Goal: Task Accomplishment & Management: Complete application form

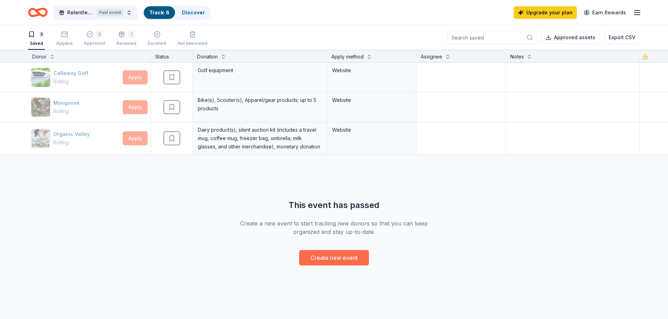
click at [333, 255] on button "Create new event" at bounding box center [334, 257] width 70 height 15
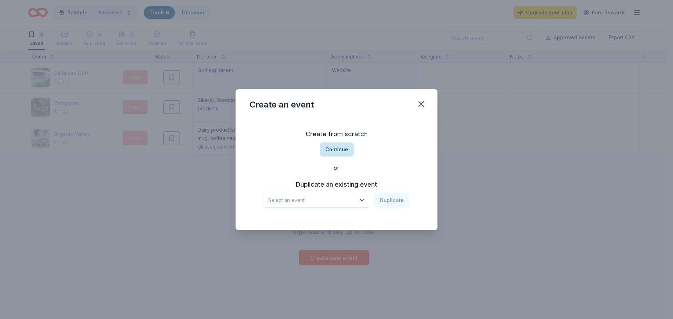
click at [345, 149] on button "Continue" at bounding box center [337, 150] width 34 height 14
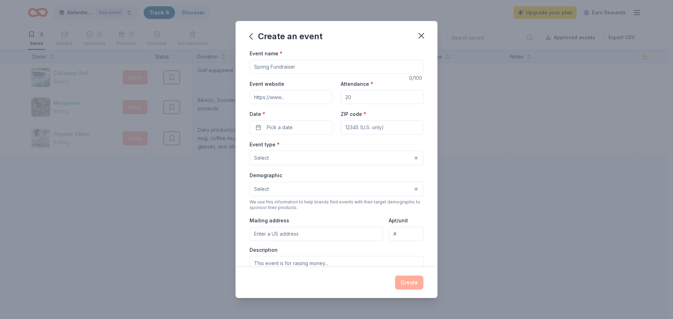
drag, startPoint x: 324, startPoint y: 69, endPoint x: 231, endPoint y: 72, distance: 93.7
click at [231, 72] on div "Create an event Event name * 0 /100 Event website Attendance * Date * Pick a da…" at bounding box center [336, 159] width 673 height 319
type input "LIV Relentless 5K Run/Walk"
click at [298, 127] on button "Pick a date" at bounding box center [291, 128] width 83 height 14
click at [327, 146] on button "Go to next month" at bounding box center [328, 146] width 10 height 10
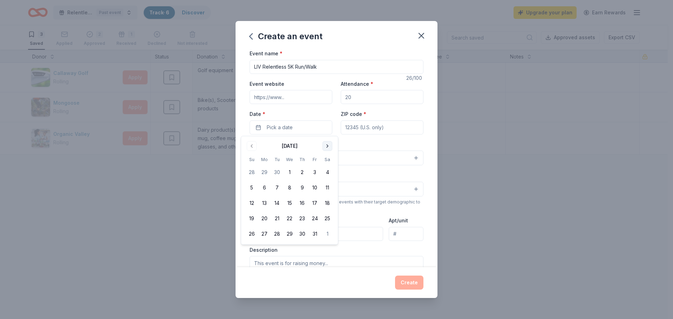
click at [327, 146] on button "Go to next month" at bounding box center [328, 146] width 10 height 10
click at [325, 190] on button "8" at bounding box center [327, 188] width 13 height 13
click at [389, 130] on input "ZIP code *" at bounding box center [382, 128] width 83 height 14
type input "79932"
type input "[STREET_ADDRESS]"
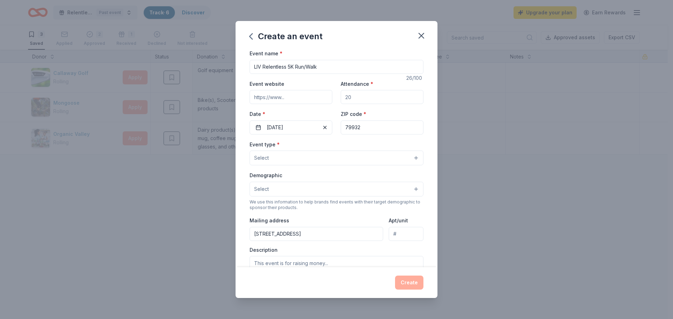
click at [409, 160] on button "Select" at bounding box center [337, 158] width 174 height 15
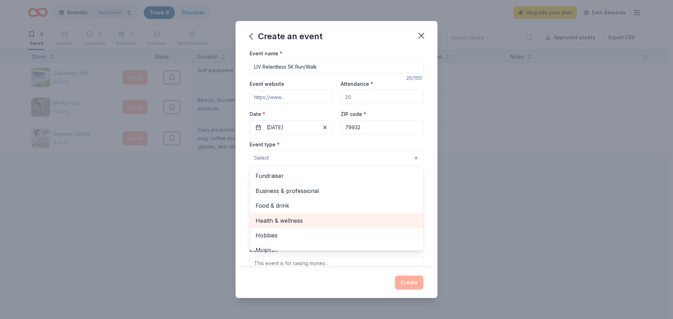
click at [278, 222] on span "Health & wellness" at bounding box center [337, 220] width 162 height 9
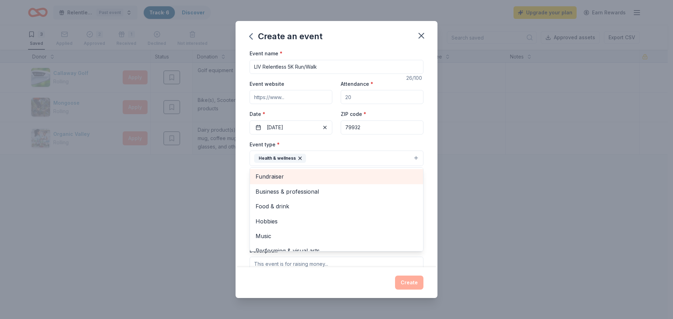
click at [326, 178] on span "Fundraiser" at bounding box center [337, 176] width 162 height 9
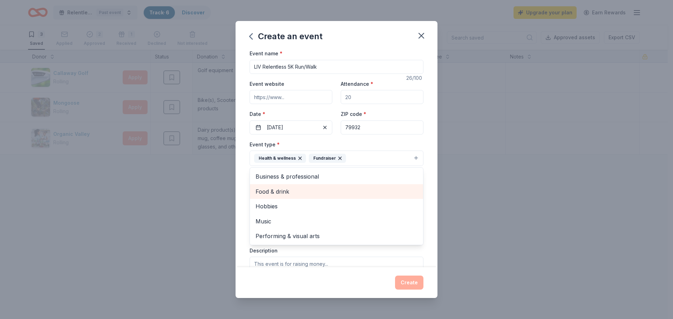
click at [289, 194] on span "Food & drink" at bounding box center [337, 191] width 162 height 9
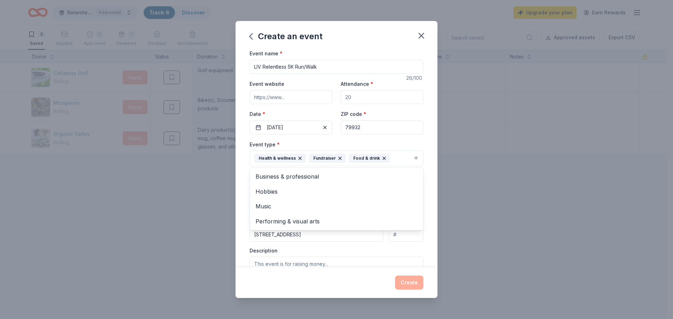
click at [428, 212] on div "Event name * LIV Relentless 5K Run/Walk 26 /100 Event website Attendance * Date…" at bounding box center [337, 158] width 202 height 218
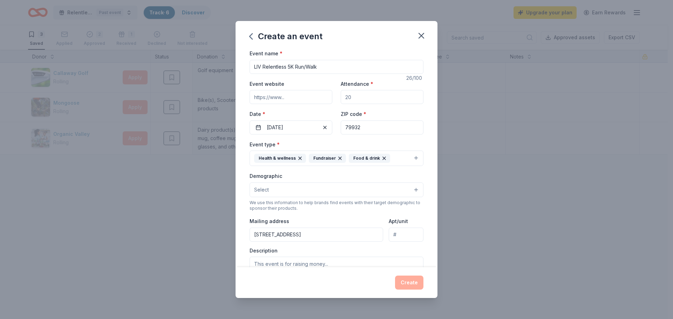
click at [411, 190] on button "Select" at bounding box center [337, 190] width 174 height 15
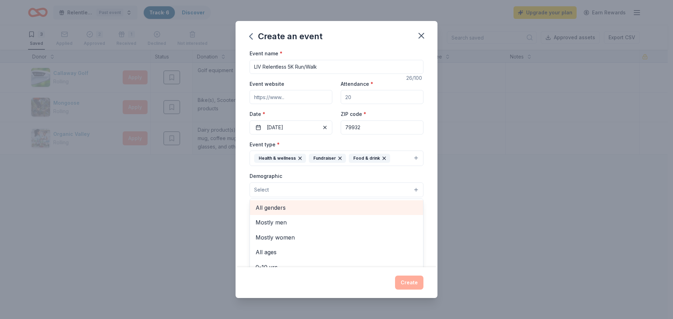
click at [337, 204] on span "All genders" at bounding box center [337, 207] width 162 height 9
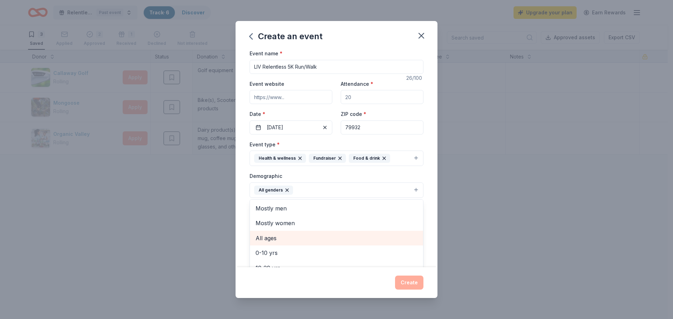
click at [283, 243] on span "All ages" at bounding box center [337, 238] width 162 height 9
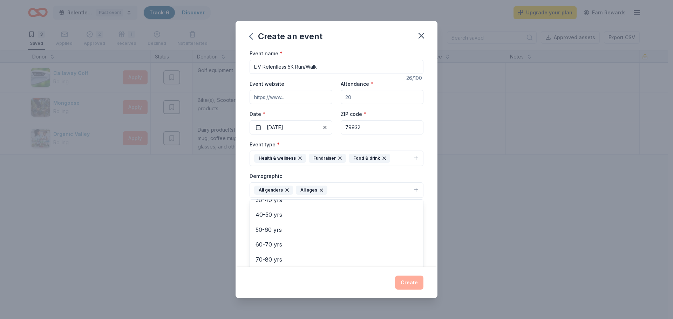
click at [429, 235] on div "Event name * LIV Relentless 5K Run/Walk 26 /100 Event website Attendance * Date…" at bounding box center [337, 158] width 202 height 218
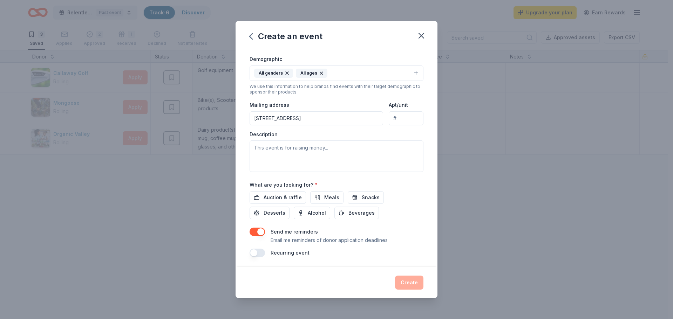
scroll to position [118, 0]
click at [345, 212] on button "Beverages" at bounding box center [356, 212] width 45 height 13
click at [362, 197] on span "Snacks" at bounding box center [371, 196] width 18 height 8
click at [279, 198] on span "Auction & raffle" at bounding box center [283, 196] width 38 height 8
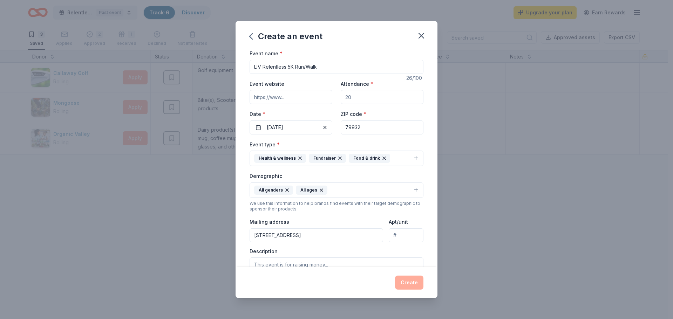
click at [293, 96] on input "Event website" at bounding box center [291, 97] width 83 height 14
type input "[URL][DOMAIN_NAME]"
click at [378, 95] on input "Attendance *" at bounding box center [382, 97] width 83 height 14
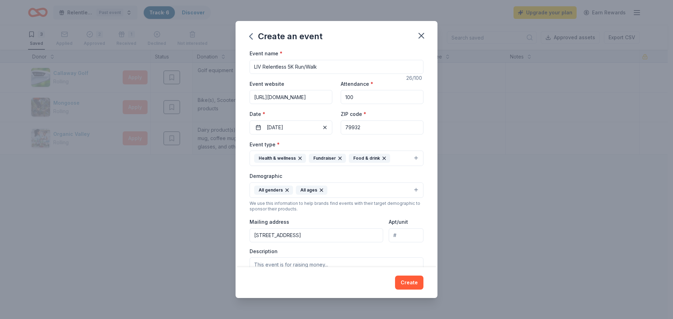
type input "100"
click at [409, 142] on div "Event type * Health & wellness Fundraiser Food & drink" at bounding box center [337, 153] width 174 height 26
click at [313, 97] on input "[URL][DOMAIN_NAME]" at bounding box center [291, 97] width 83 height 14
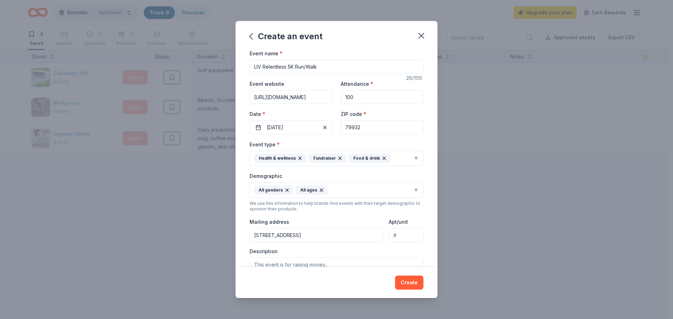
click at [313, 97] on input "[URL][DOMAIN_NAME]" at bounding box center [291, 97] width 83 height 14
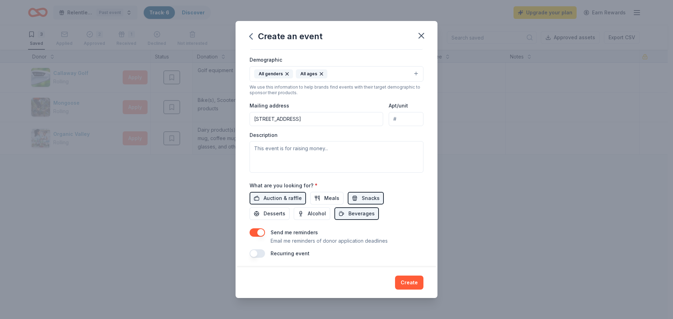
scroll to position [118, 0]
click at [277, 149] on textarea at bounding box center [337, 156] width 174 height 32
paste textarea "Lace up and join us for the LIV-RELENTLESS 5K for Growth & Inclusion, a fun run…"
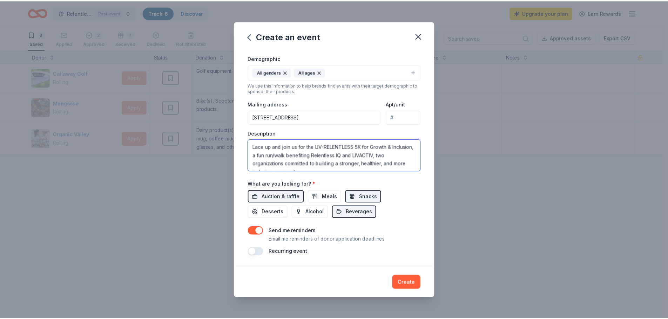
scroll to position [109, 0]
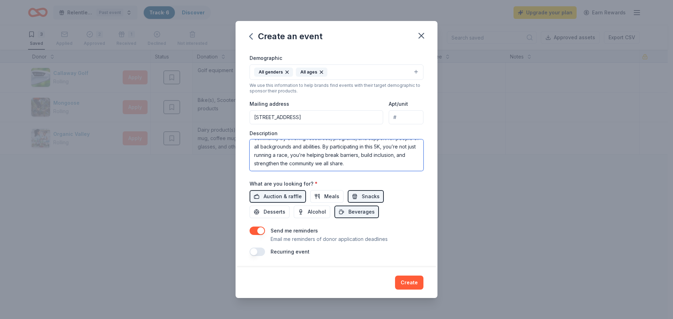
type textarea "Lace up and join us for the LIV-RELENTLESS 5K for Growth & Inclusion, a fun run…"
click at [413, 283] on button "Create" at bounding box center [409, 283] width 28 height 14
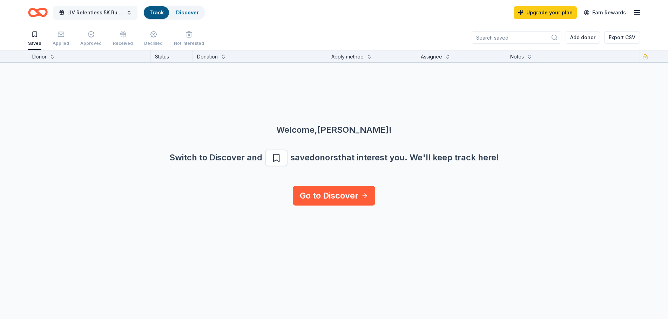
click at [92, 13] on span "LIV Relentless 5K Run/Walk" at bounding box center [95, 12] width 56 height 8
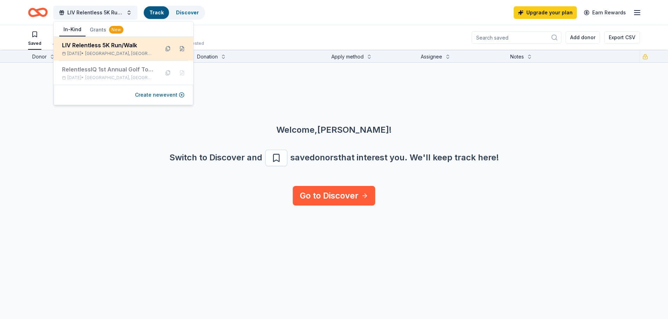
click at [88, 46] on div "LIV Relentless 5K Run/Walk" at bounding box center [108, 45] width 92 height 8
click at [75, 44] on div "LIV Relentless 5K Run/Walk" at bounding box center [108, 45] width 92 height 8
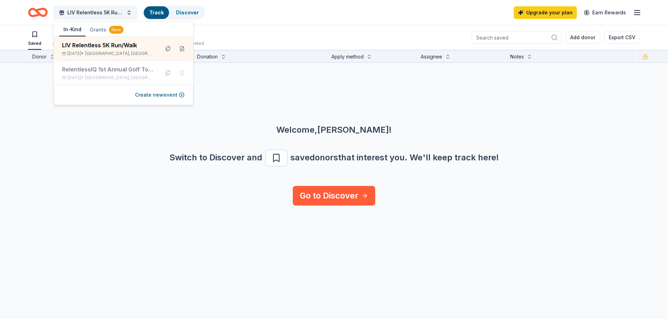
click at [38, 10] on icon "Home" at bounding box center [41, 12] width 11 height 7
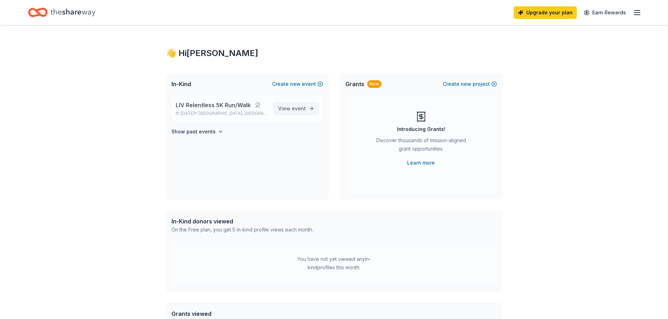
click at [292, 109] on span "View event" at bounding box center [292, 108] width 28 height 8
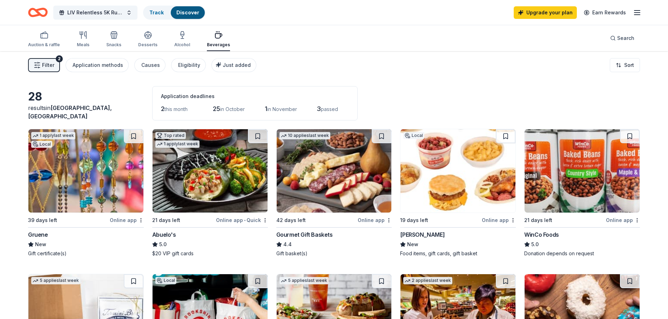
click at [637, 12] on icon "button" at bounding box center [637, 12] width 8 height 8
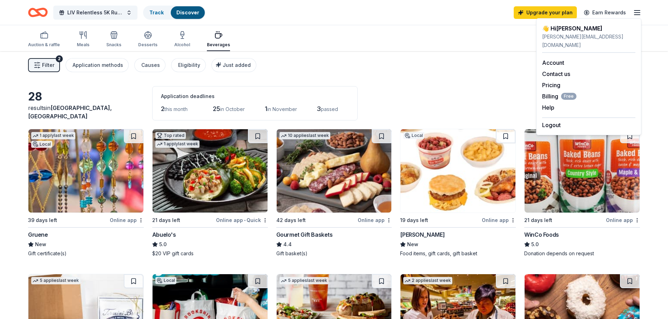
click at [44, 14] on icon "Home" at bounding box center [38, 12] width 20 height 16
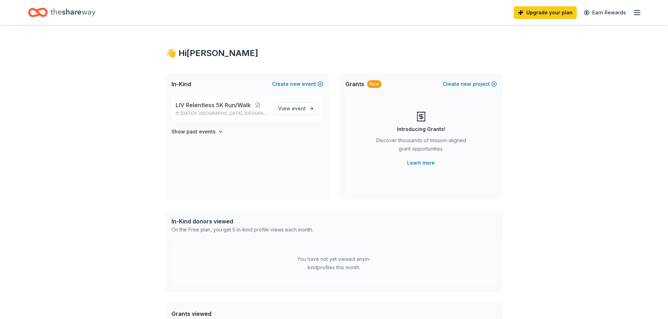
click at [235, 106] on span "LIV Relentless 5K Run/Walk" at bounding box center [213, 105] width 75 height 8
